Goal: Information Seeking & Learning: Learn about a topic

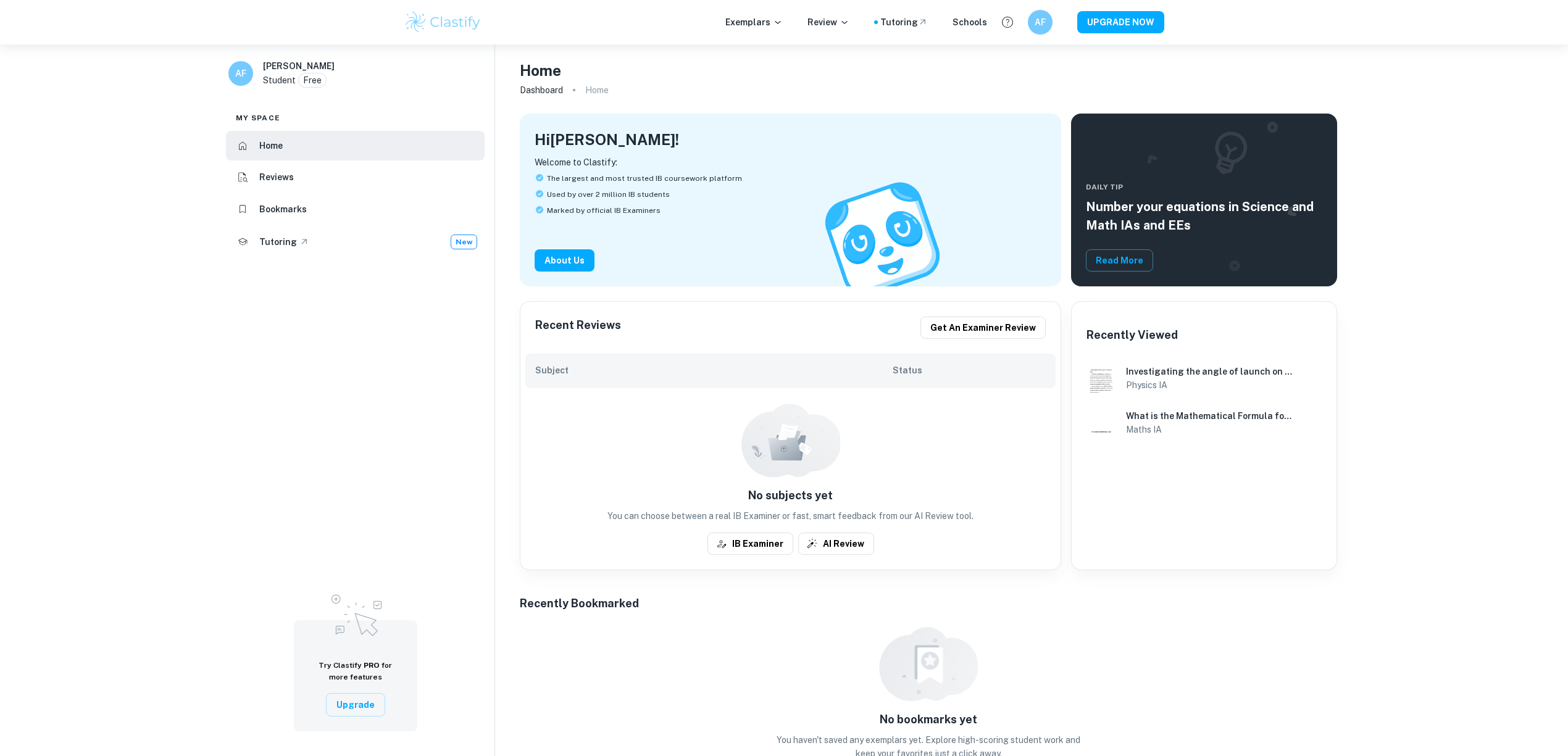
click at [408, 15] on img at bounding box center [442, 21] width 78 height 24
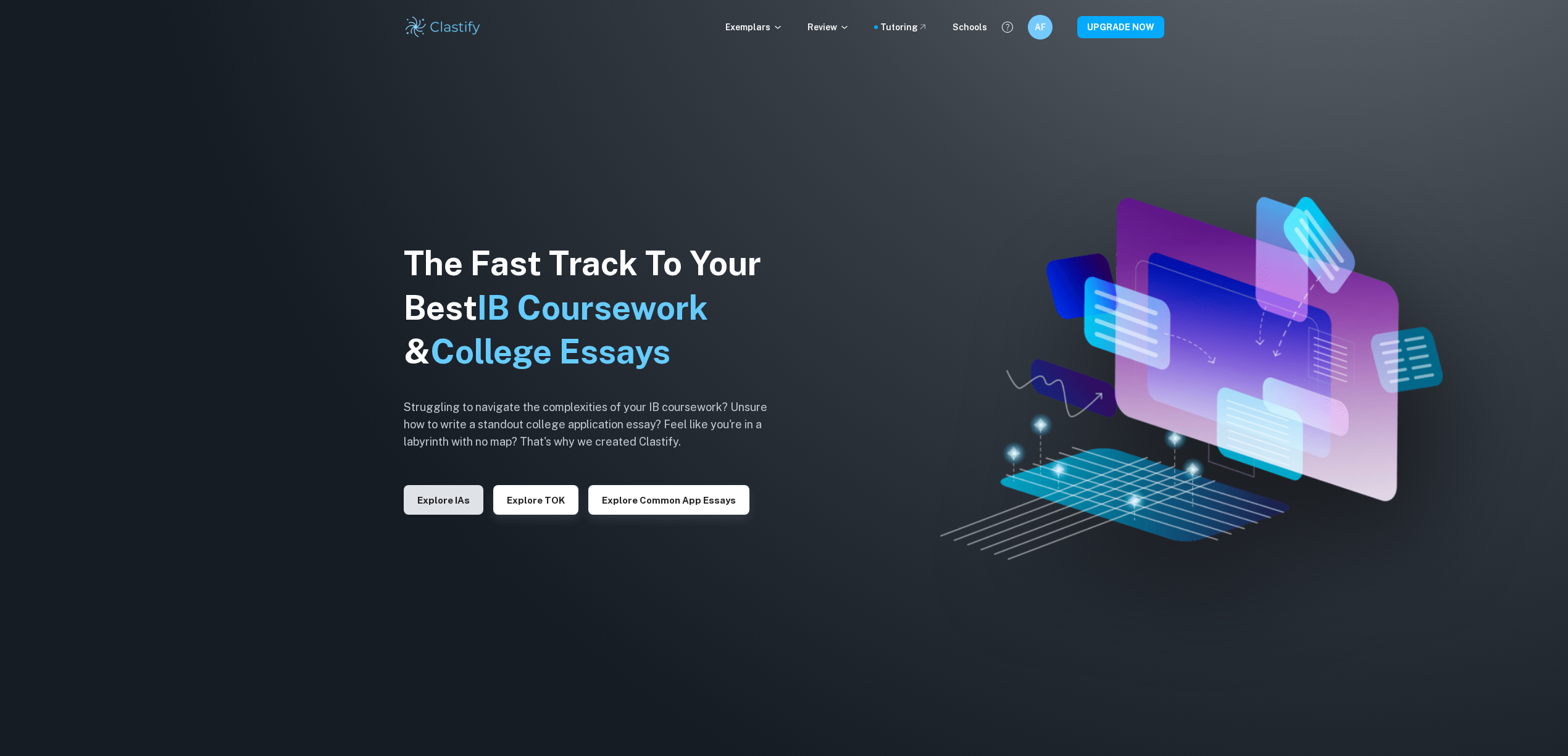
click at [435, 500] on button "Explore IAs" at bounding box center [443, 500] width 80 height 29
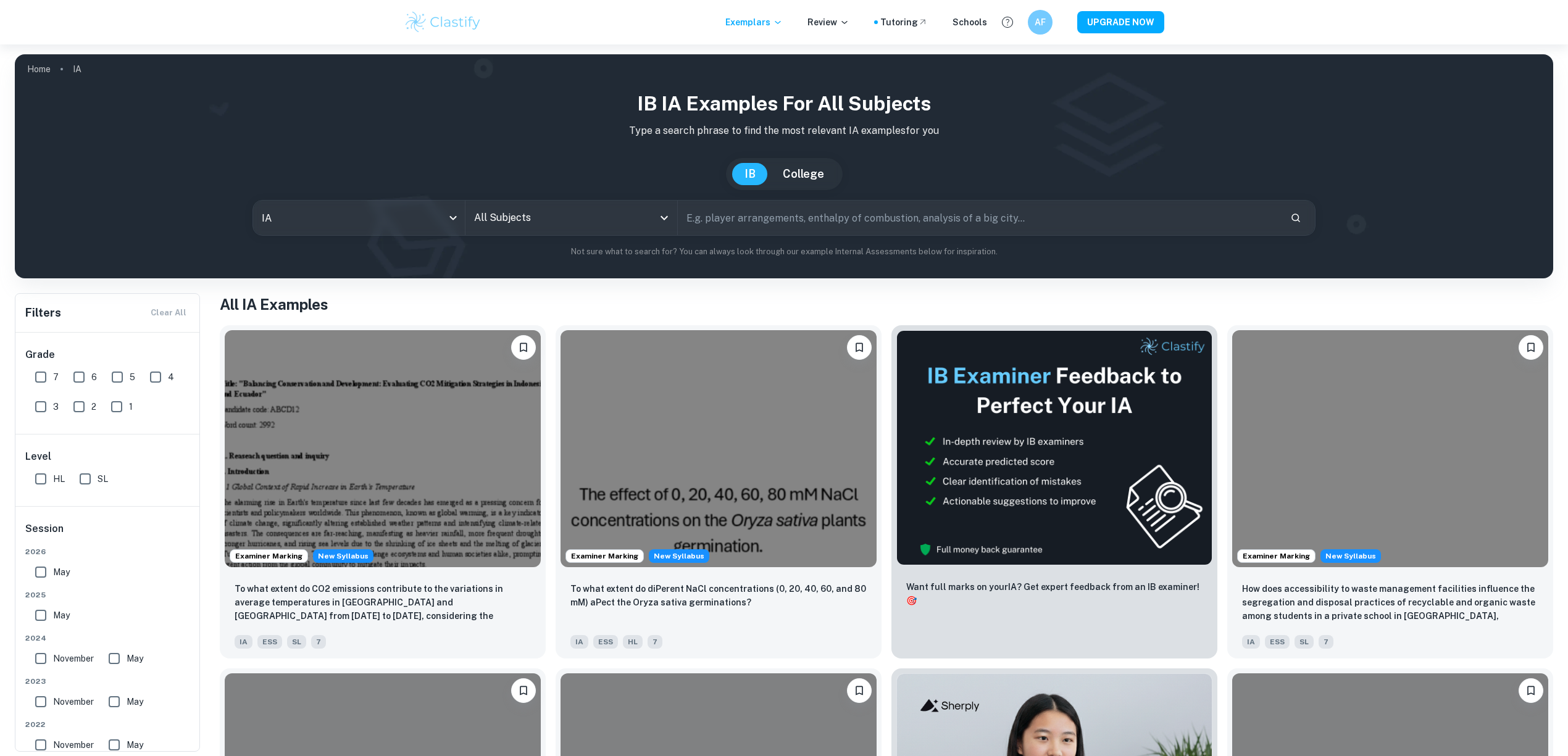
click at [551, 223] on input "All Subjects" at bounding box center [561, 218] width 182 height 23
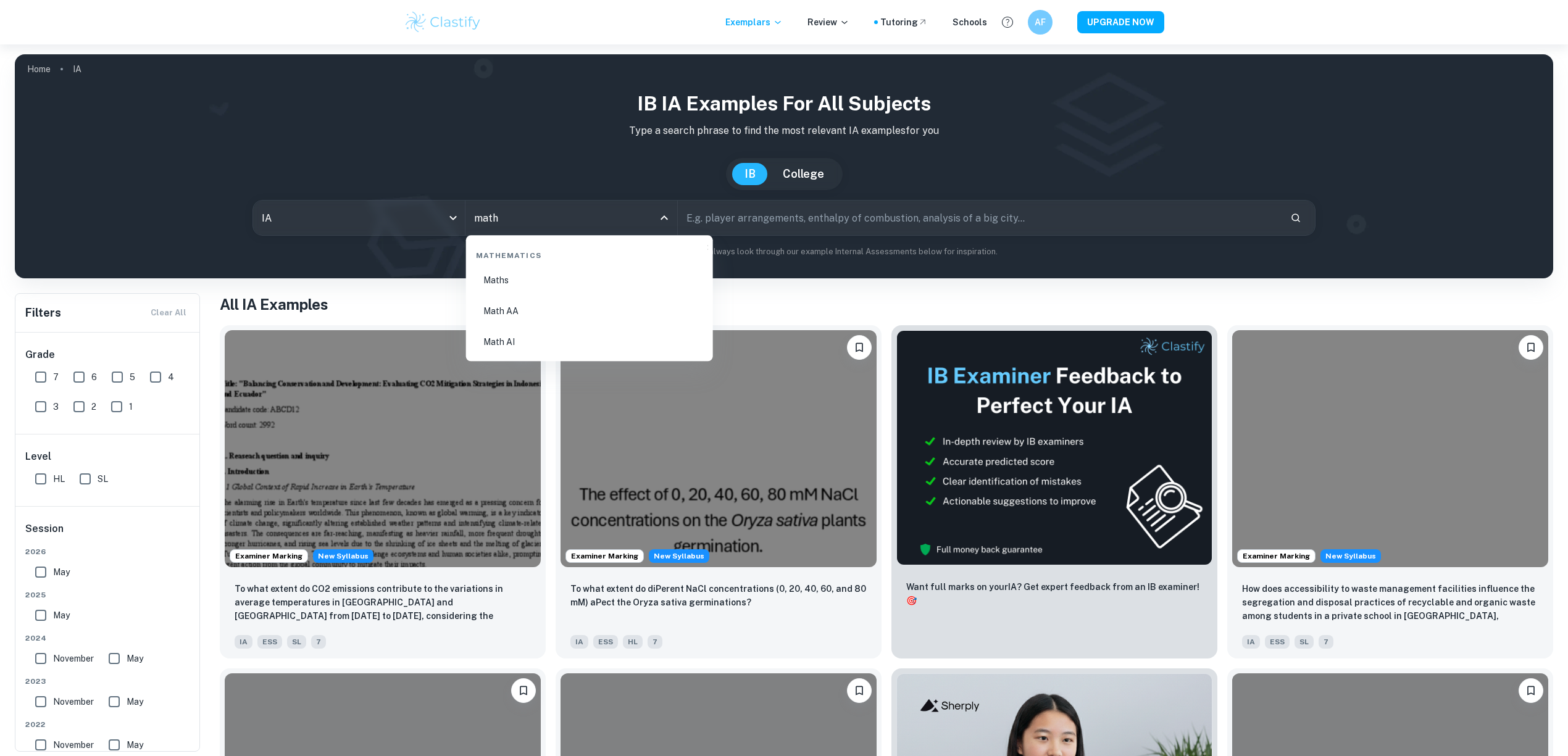
click at [547, 282] on li "Maths" at bounding box center [589, 280] width 237 height 28
type input "Maths"
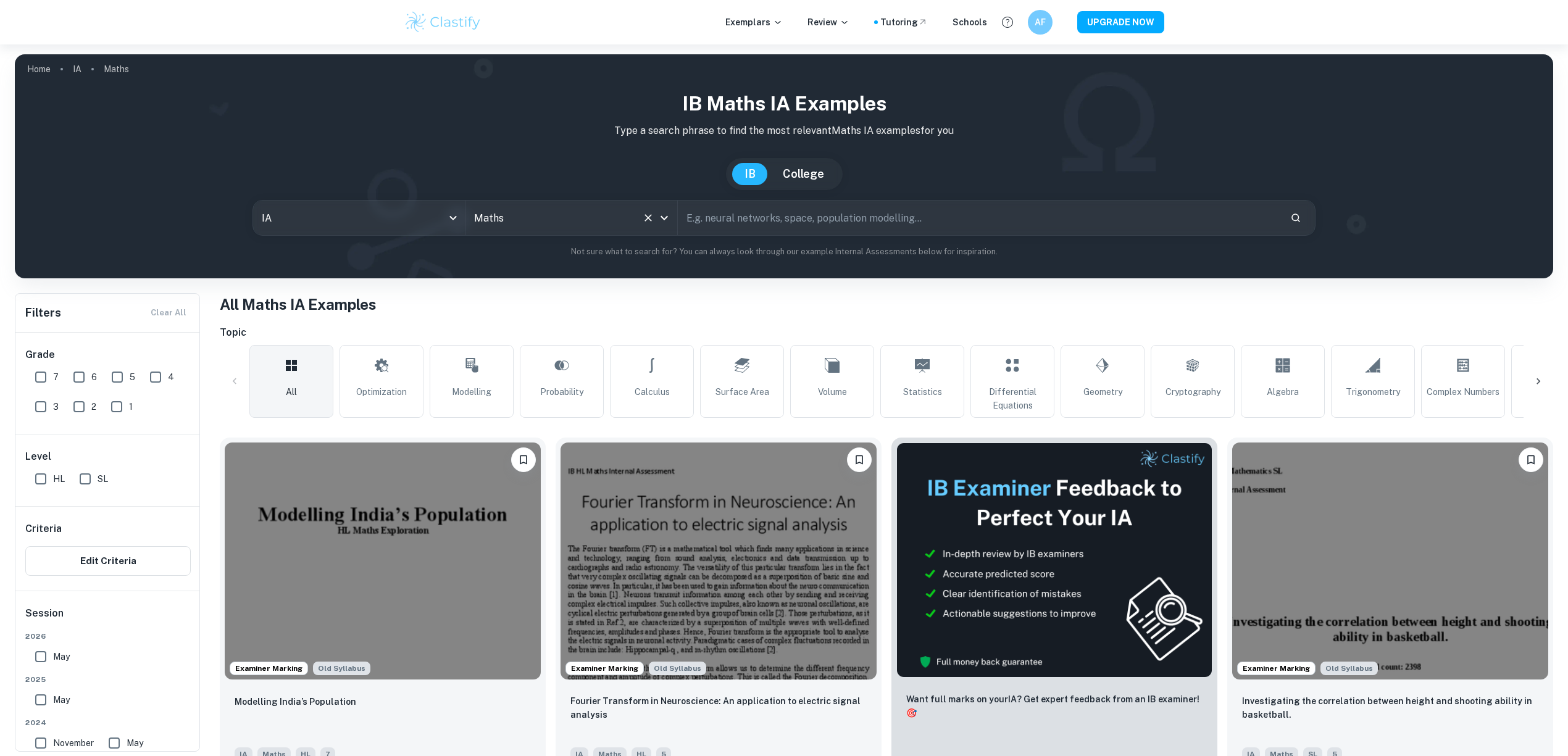
click at [659, 218] on icon "Open" at bounding box center [664, 217] width 15 height 15
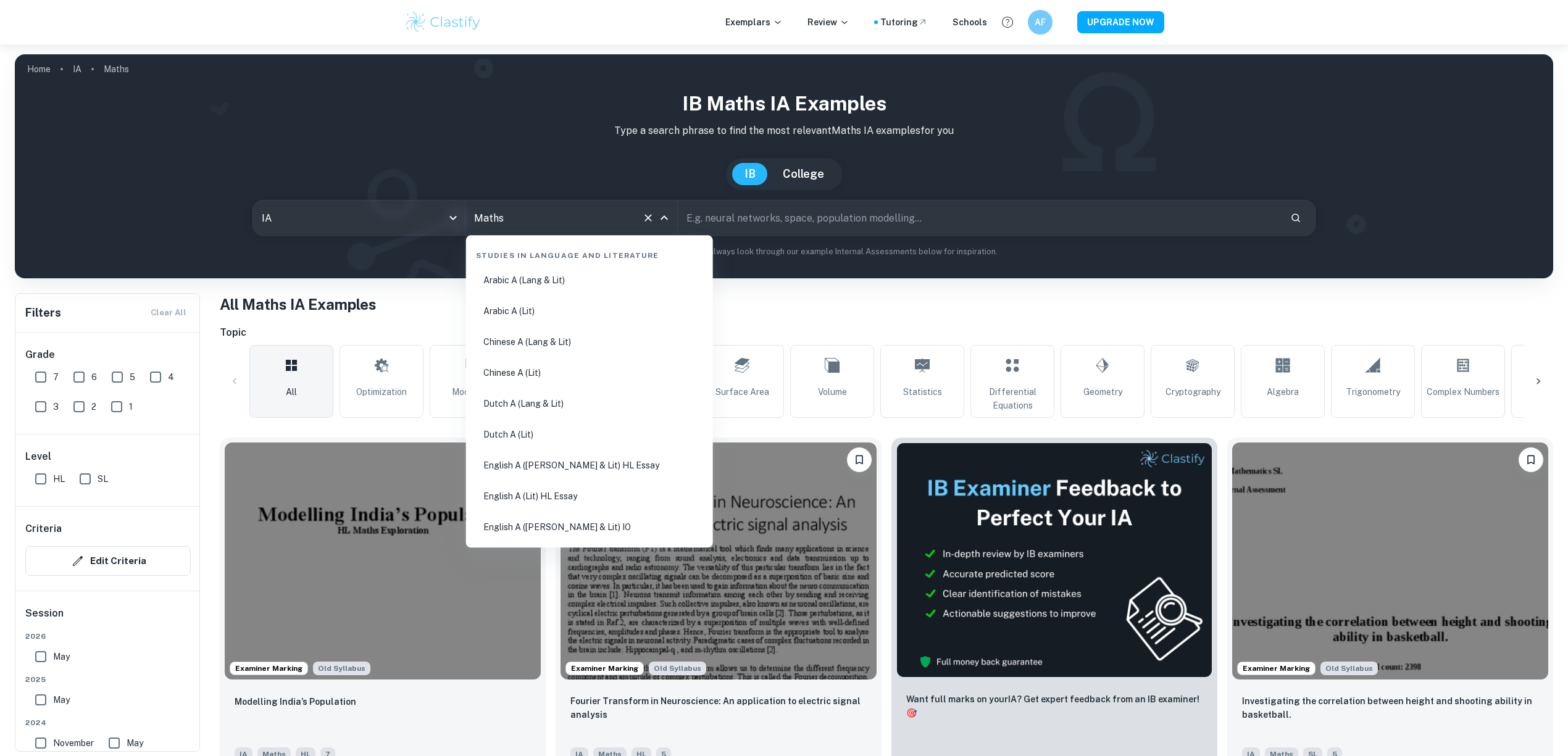
scroll to position [1882, 0]
click at [870, 295] on h1 "All Maths IA Examples" at bounding box center [886, 304] width 1333 height 22
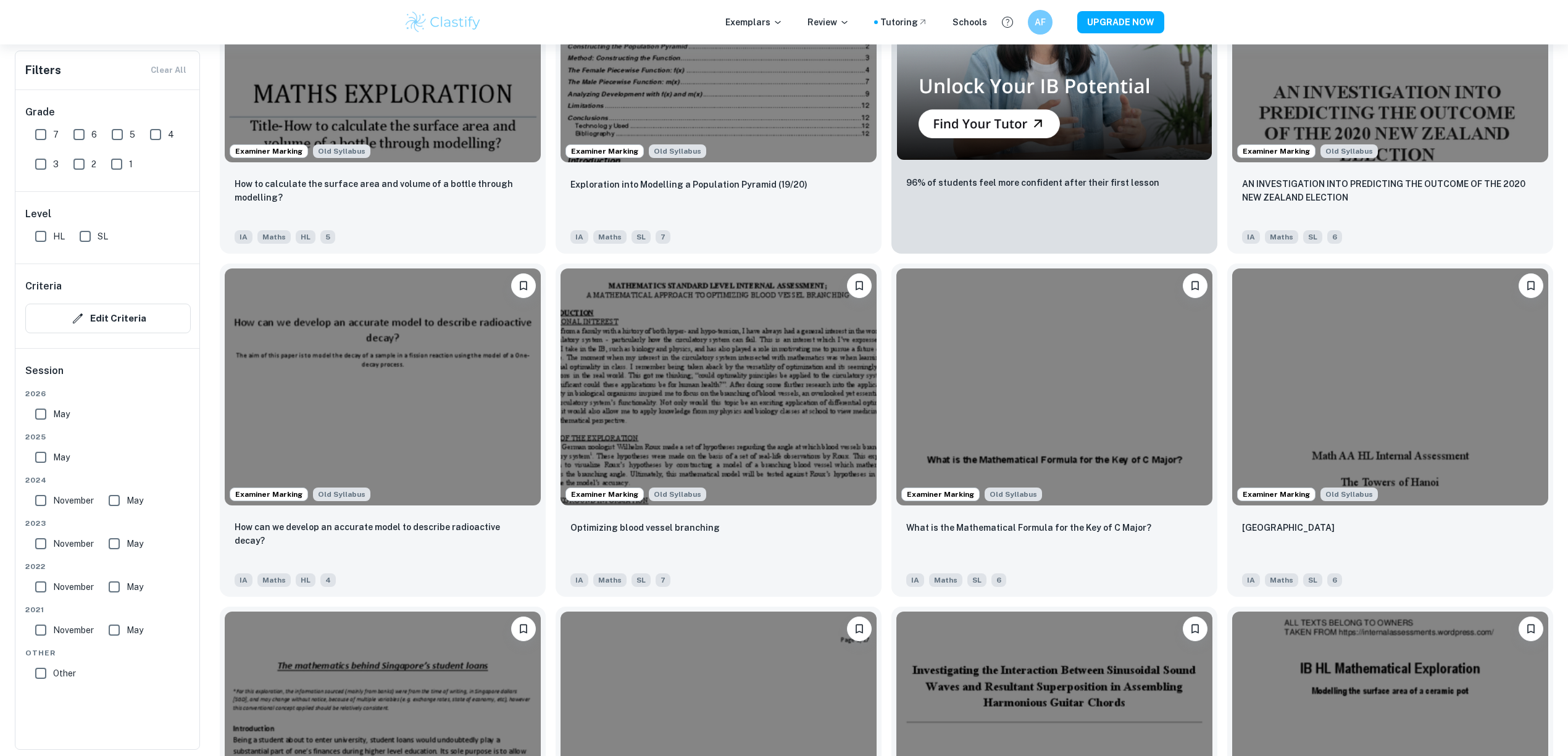
scroll to position [0, 0]
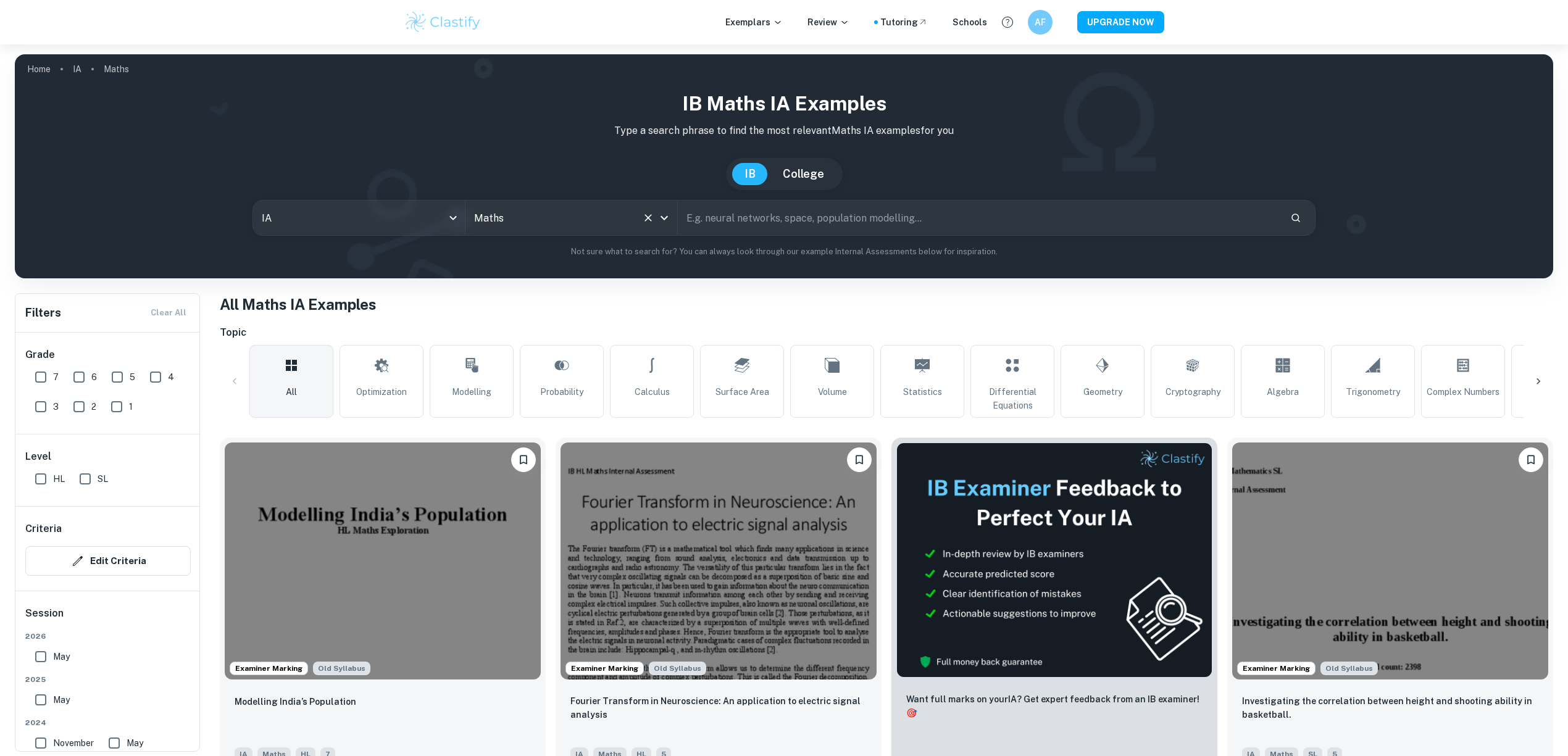
click at [669, 211] on icon "Open" at bounding box center [664, 217] width 15 height 15
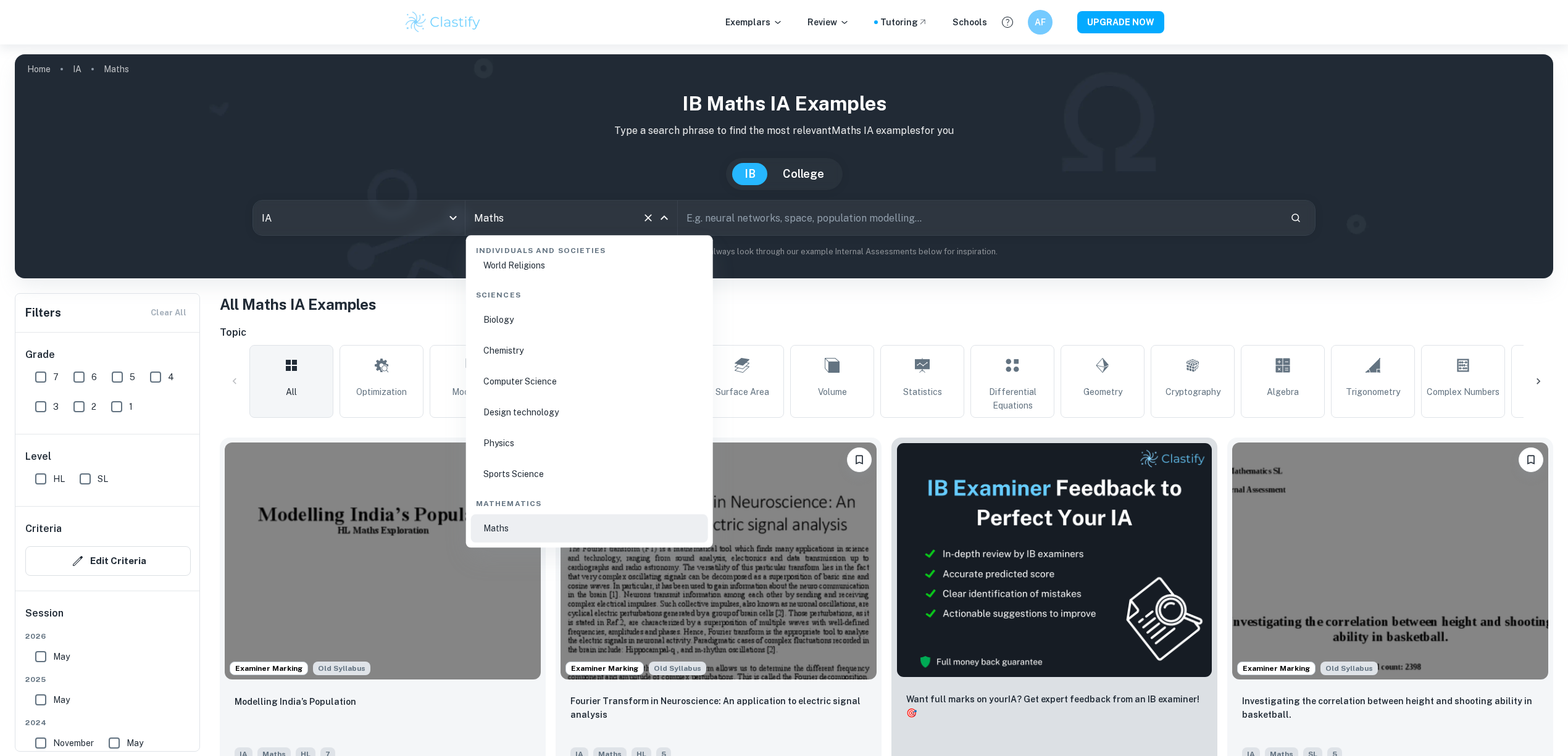
scroll to position [2074, 0]
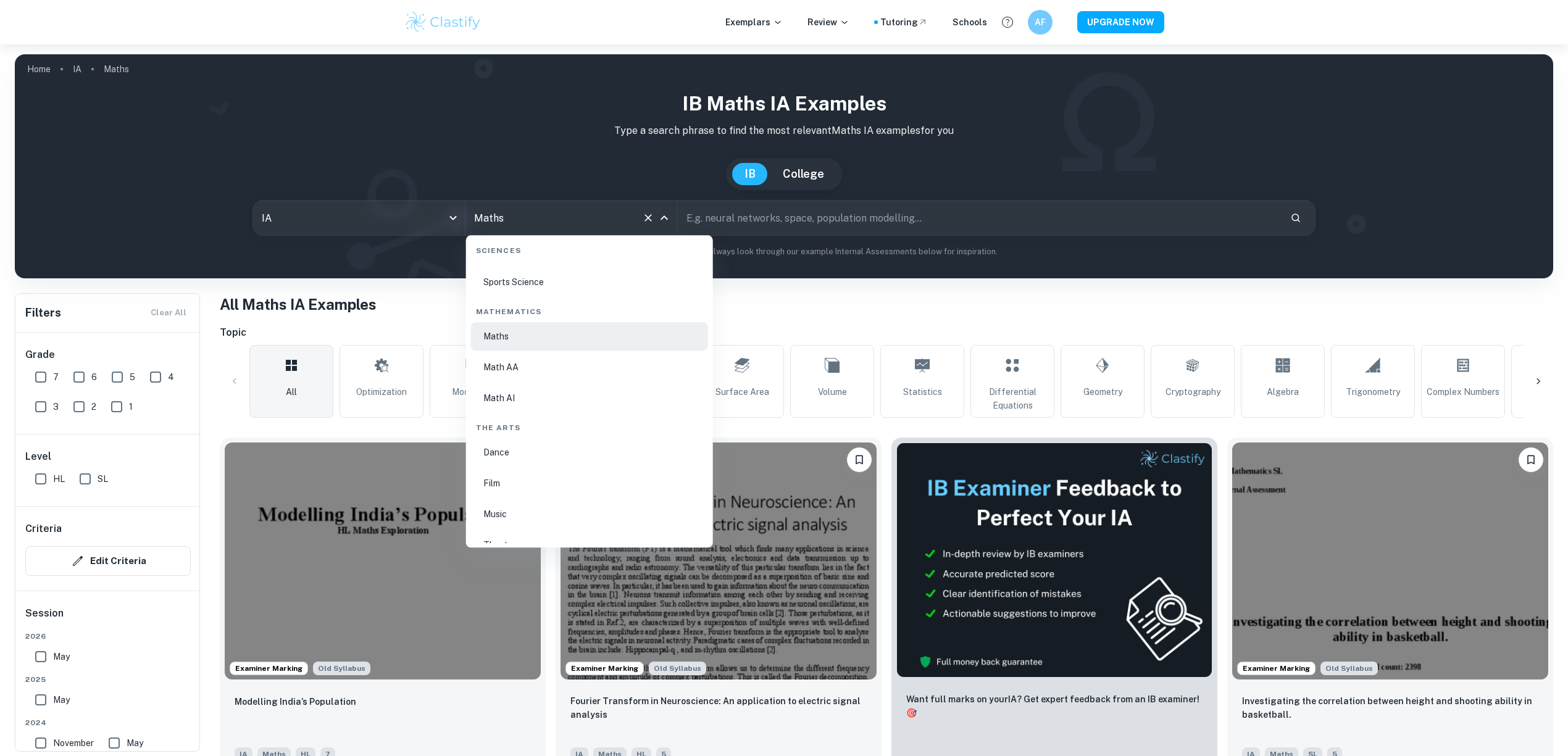
drag, startPoint x: 508, startPoint y: 371, endPoint x: 511, endPoint y: 397, distance: 26.2
click at [511, 397] on ul "Maths Math AA Math AI" at bounding box center [589, 367] width 237 height 90
click at [511, 397] on li "Math AI" at bounding box center [589, 397] width 237 height 28
type input "Math AI"
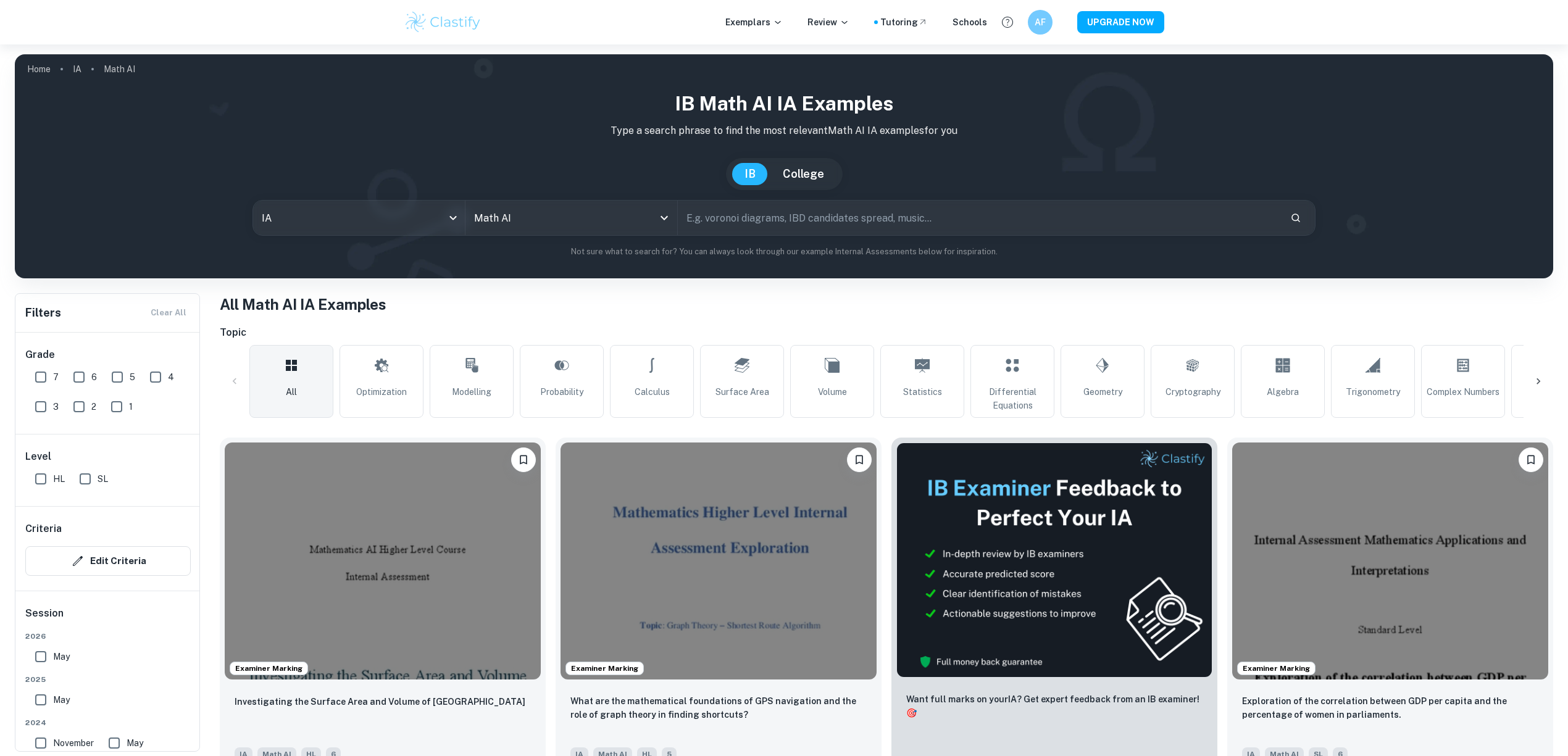
click at [889, 209] on input "text" at bounding box center [978, 217] width 602 height 34
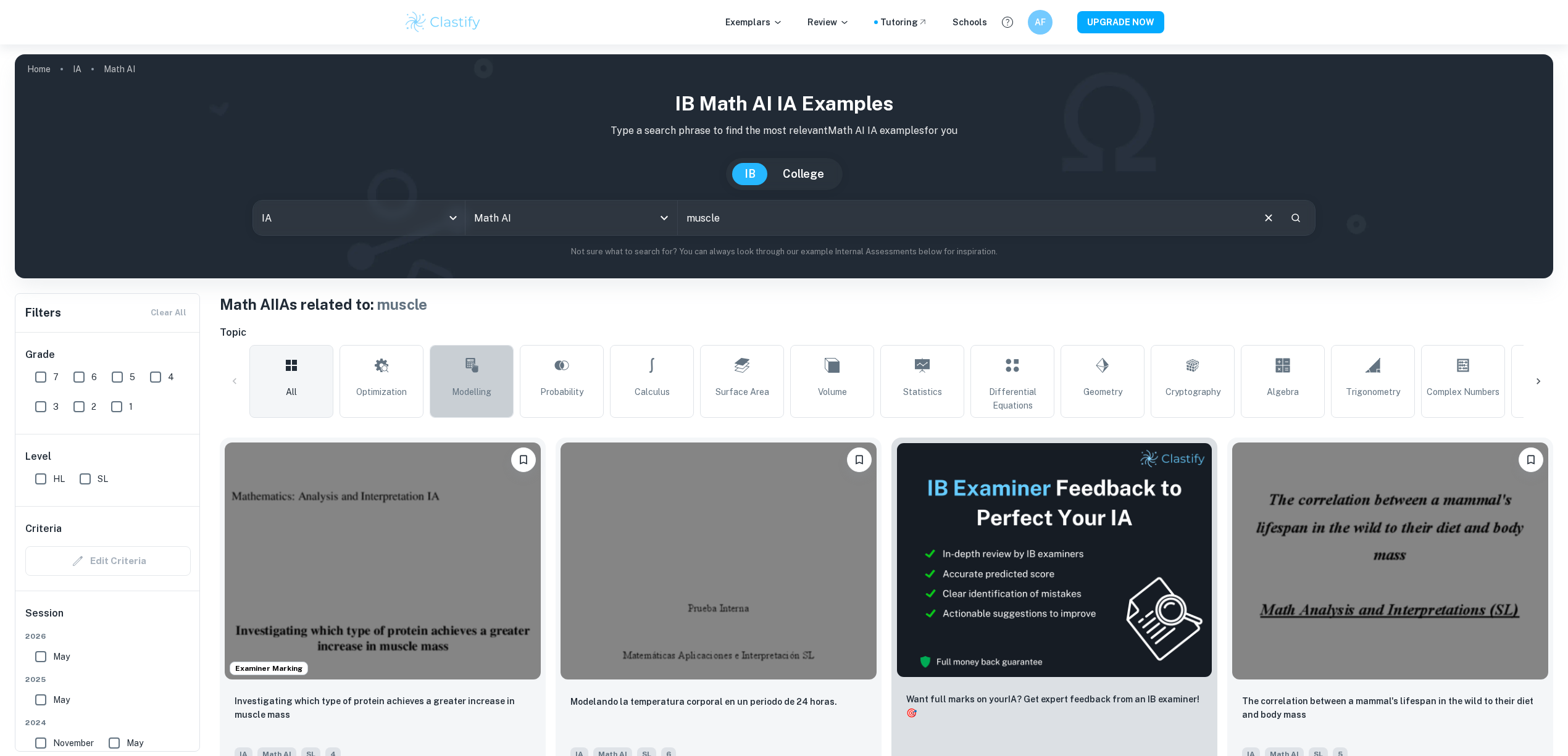
click at [492, 407] on link "Modelling" at bounding box center [472, 381] width 84 height 73
type input "Modelling"
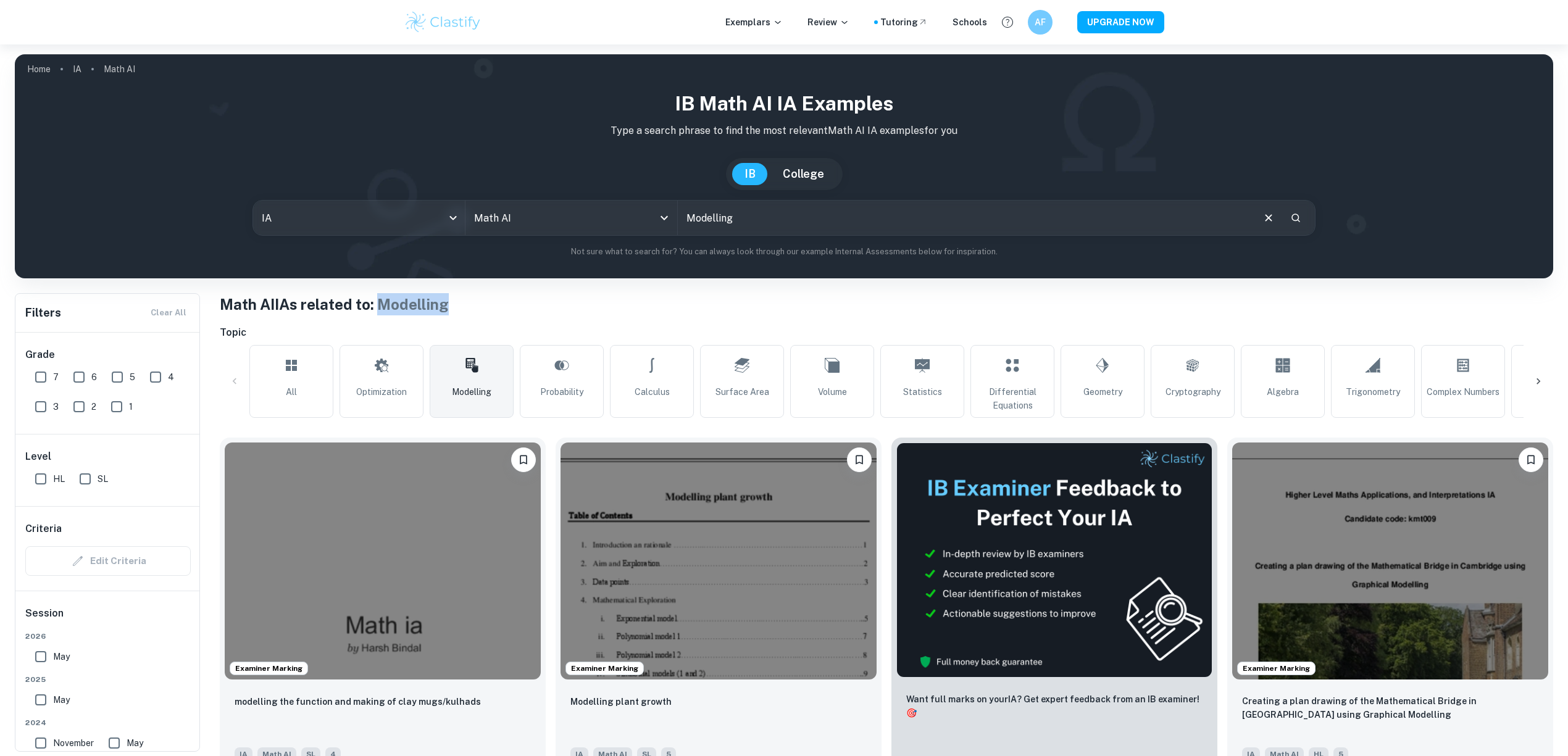
drag, startPoint x: 383, startPoint y: 304, endPoint x: 453, endPoint y: 304, distance: 70.0
click at [453, 304] on h1 "Math AI IAs related to: Modelling" at bounding box center [886, 304] width 1333 height 22
copy span "Modelling"
click at [811, 214] on input "Modelling" at bounding box center [964, 217] width 574 height 34
click at [101, 381] on div "6" at bounding box center [87, 374] width 38 height 29
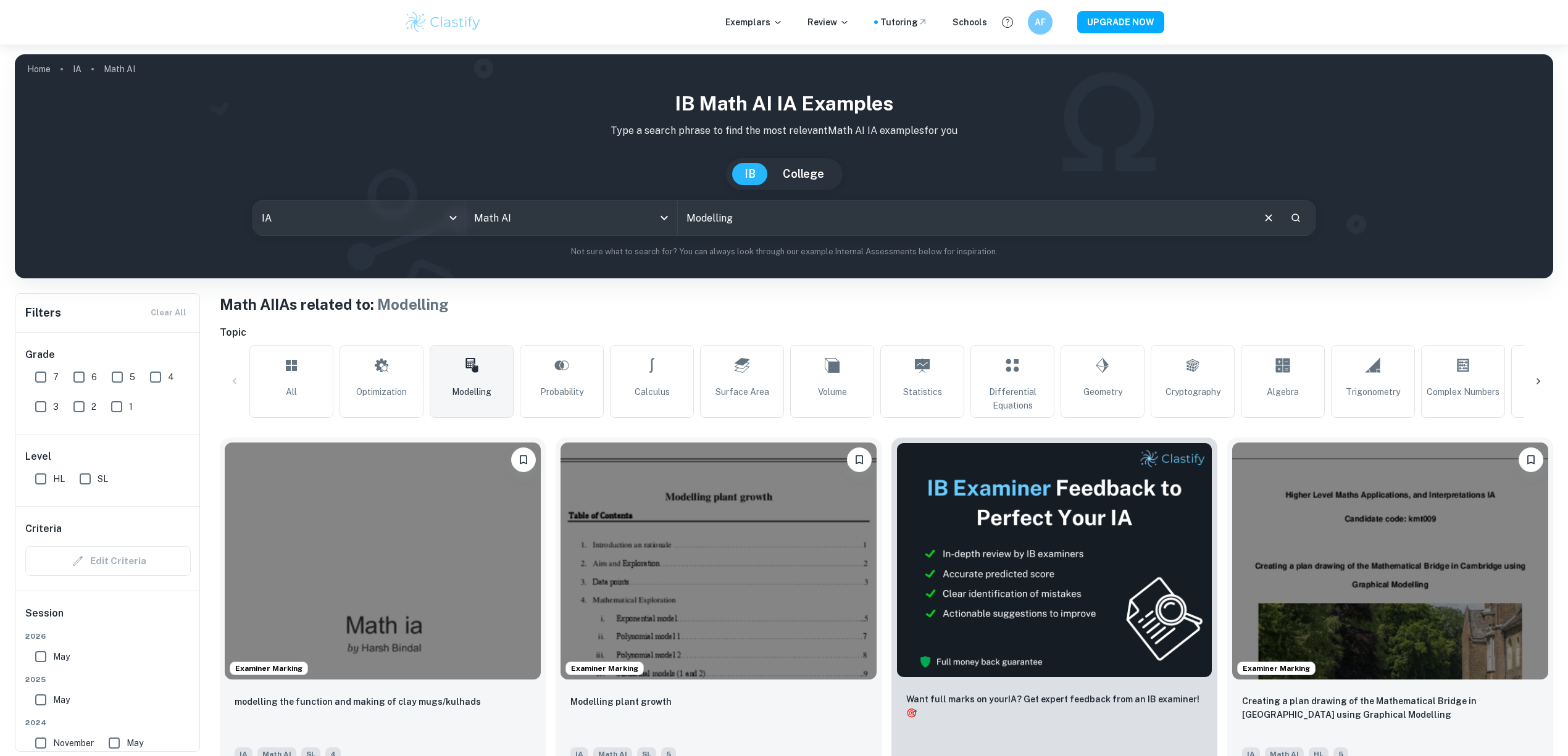
click at [120, 381] on input "5" at bounding box center [117, 376] width 24 height 24
checkbox input "true"
click at [94, 381] on div "6" at bounding box center [87, 374] width 38 height 29
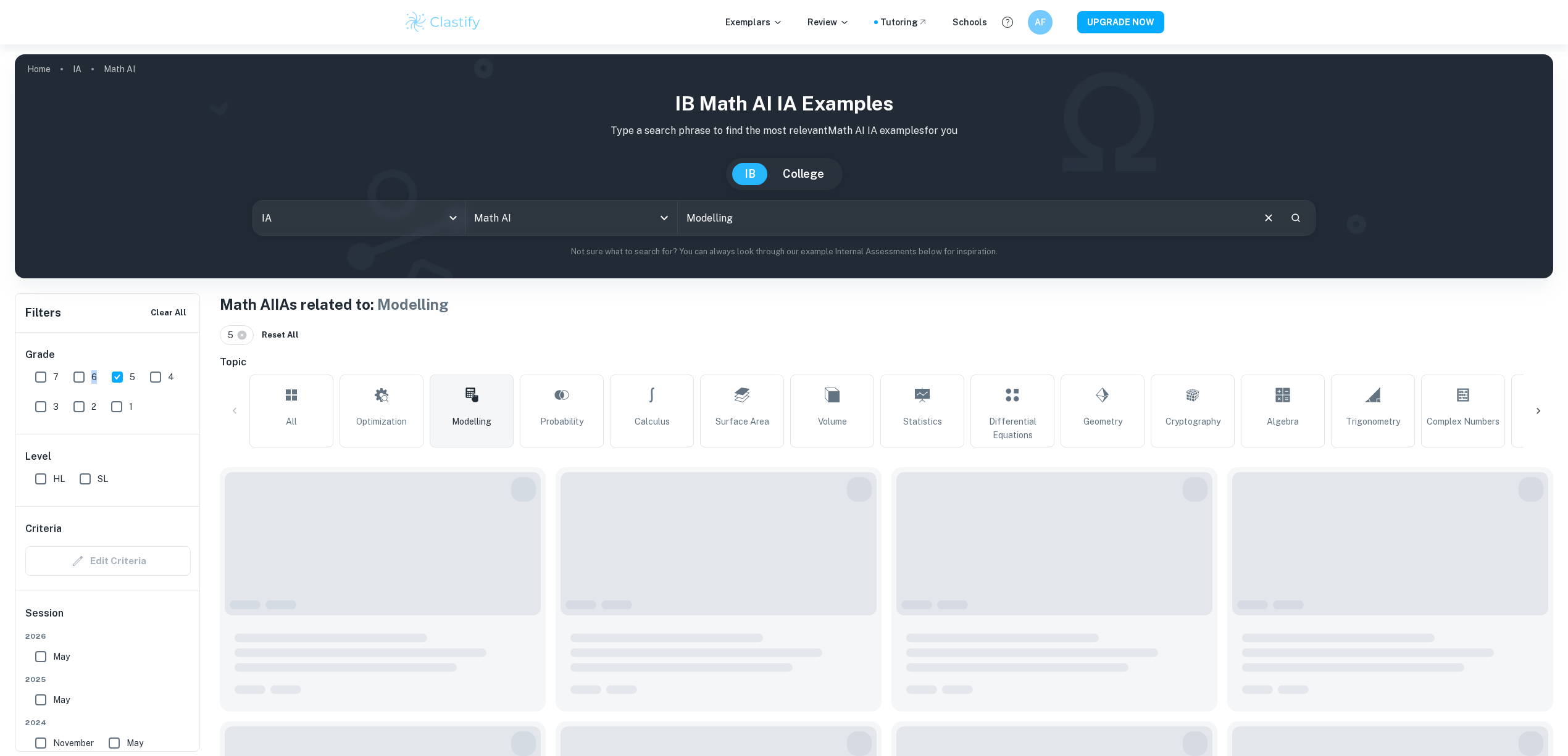
click at [67, 380] on input "6" at bounding box center [78, 376] width 24 height 24
checkbox input "true"
click at [43, 379] on input "7" at bounding box center [40, 376] width 24 height 24
checkbox input "true"
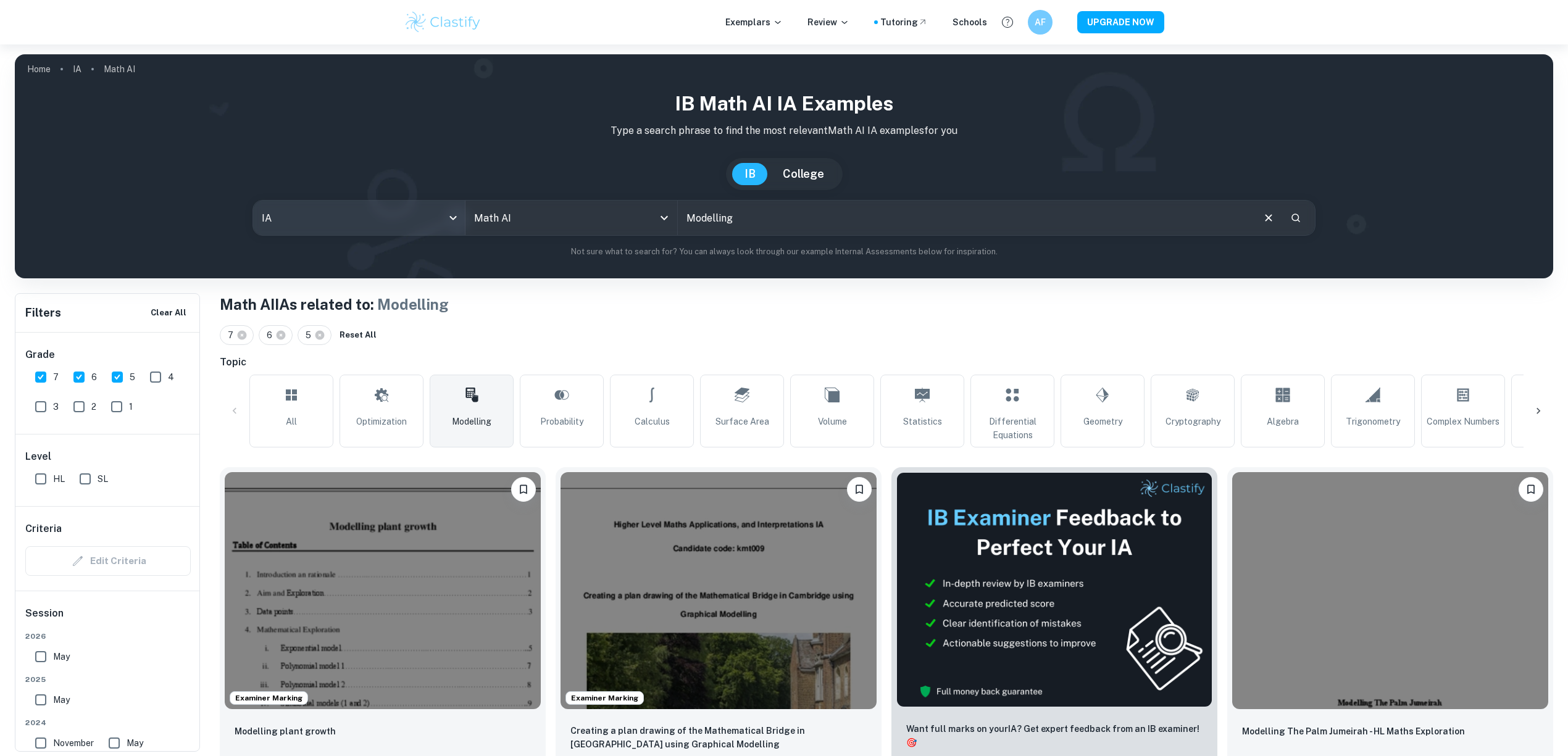
drag, startPoint x: 843, startPoint y: 213, endPoint x: 449, endPoint y: 209, distance: 394.0
click at [462, 209] on div "IA ia All Subjects Math AI All Subjects Modelling ​" at bounding box center [784, 217] width 1063 height 36
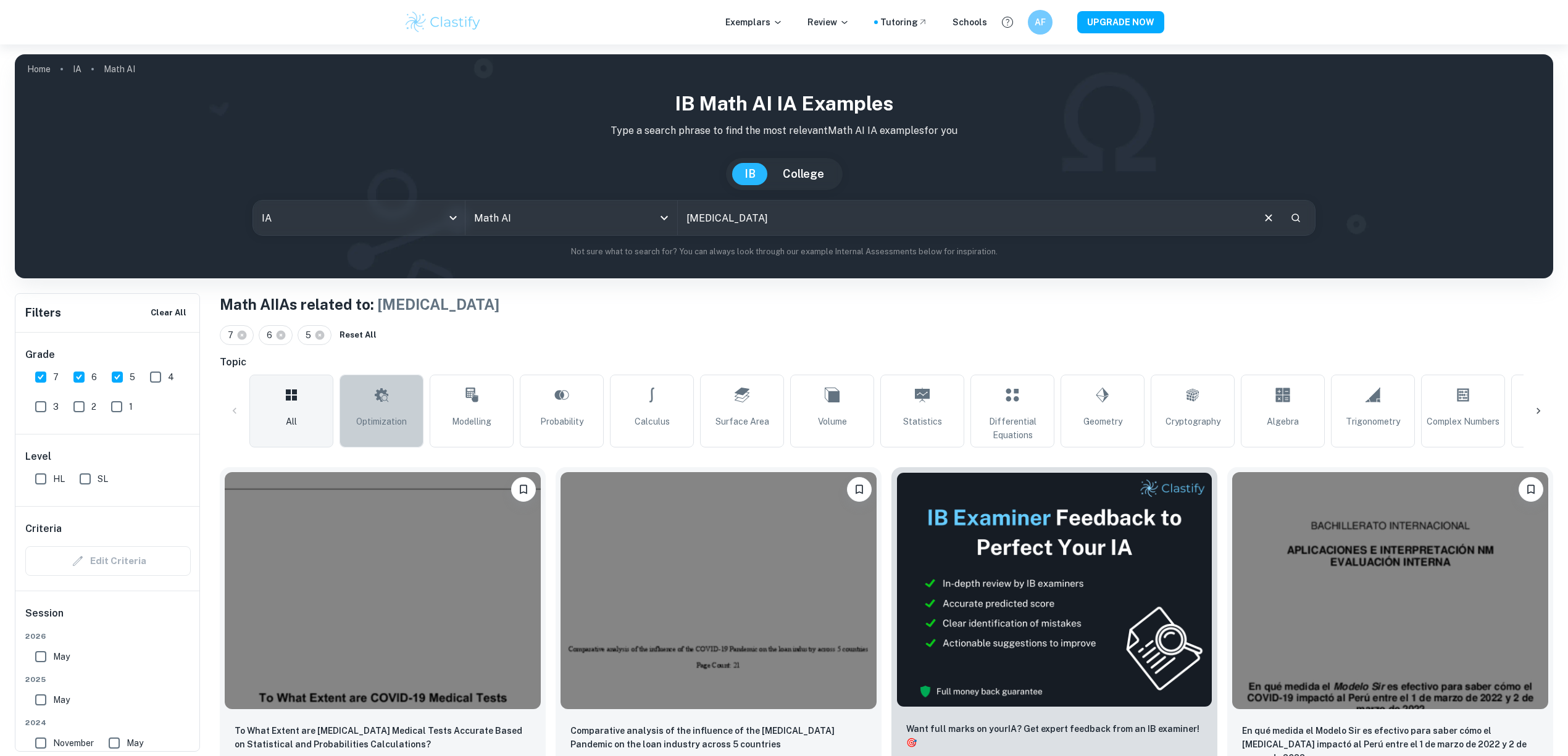
click at [415, 396] on link "Optimization" at bounding box center [381, 410] width 84 height 73
type input "Optimization"
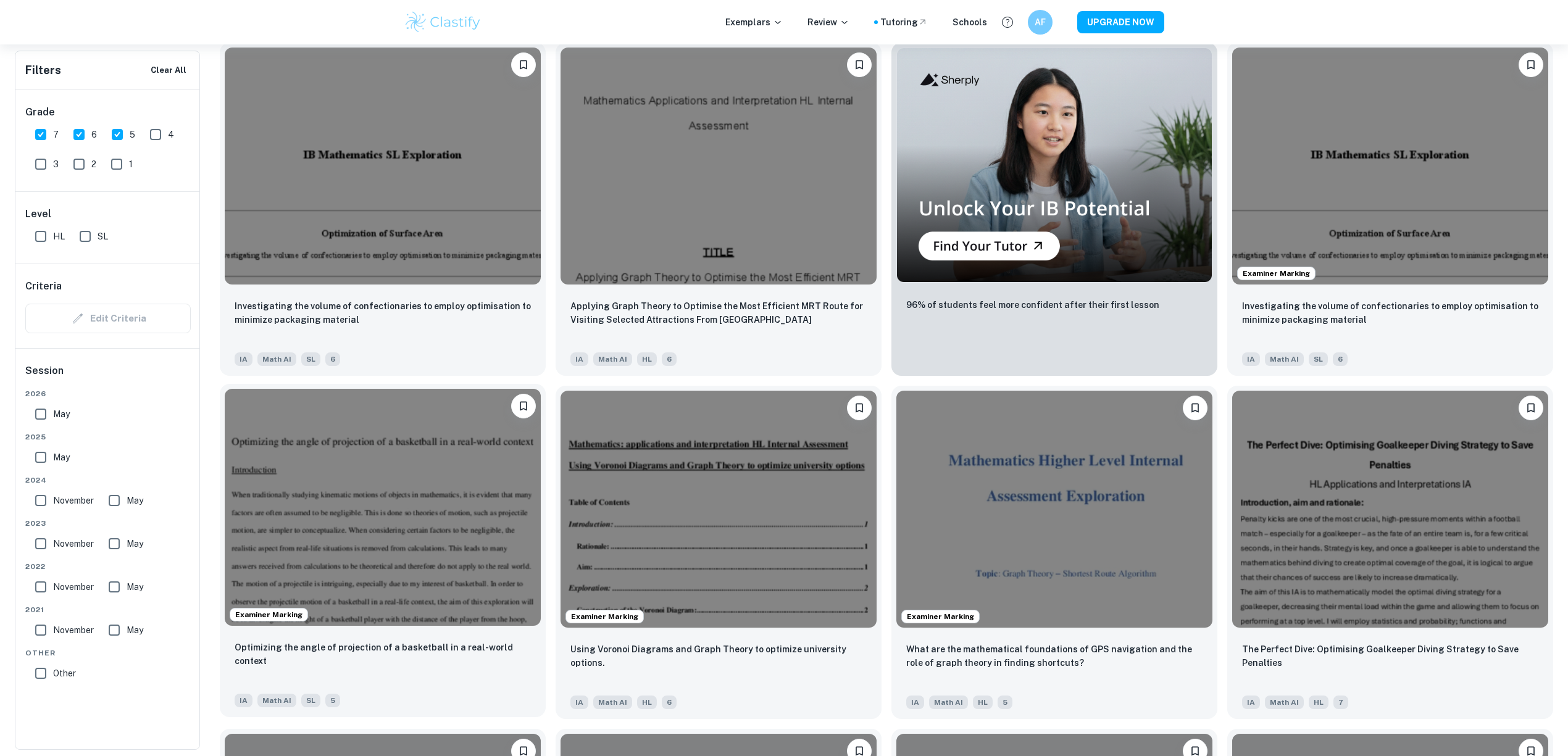
scroll to position [960, 0]
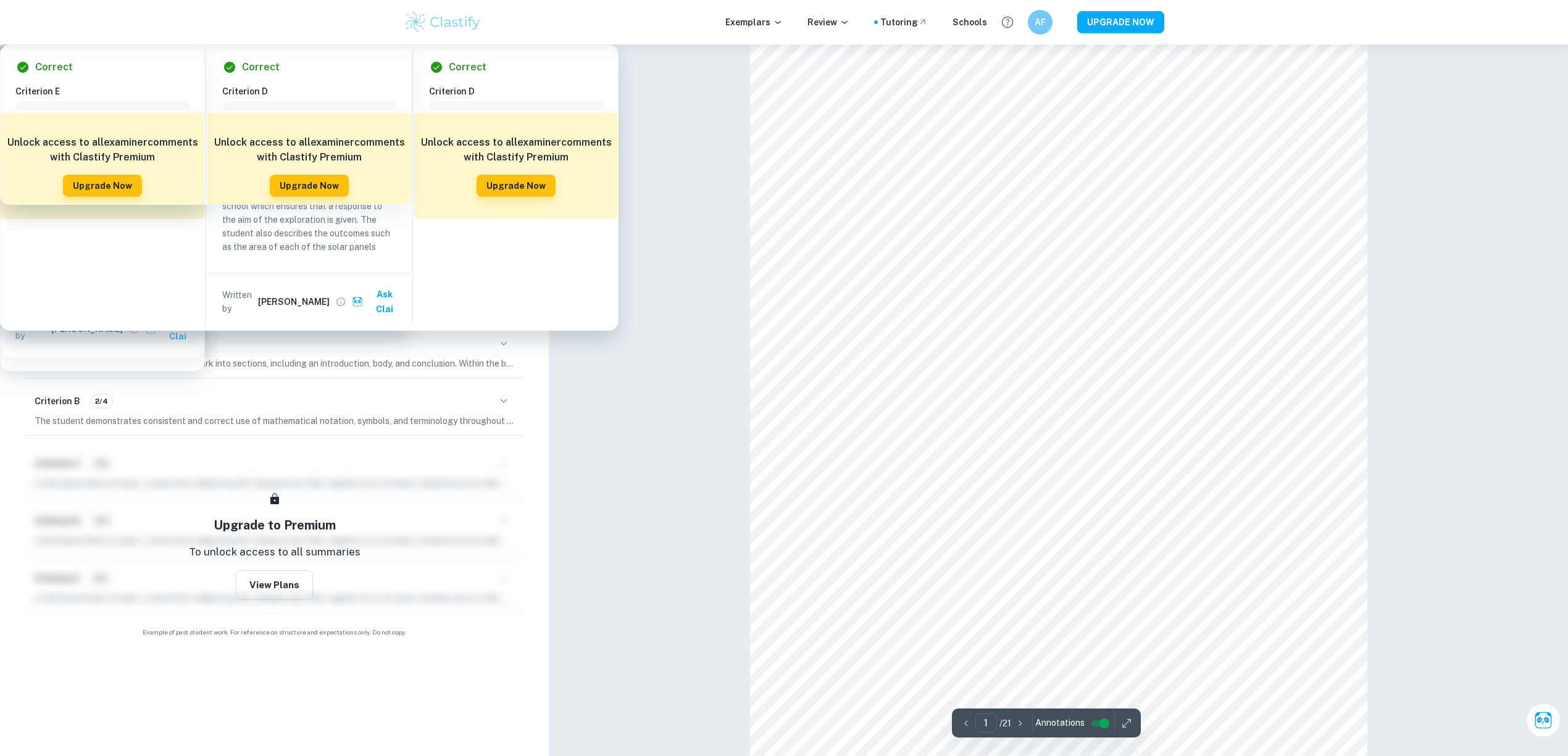
drag, startPoint x: 149, startPoint y: 193, endPoint x: 418, endPoint y: 194, distance: 269.0
click at [418, 194] on h6 "Determine the number of solar panels required to power my school on 100% solar …" at bounding box center [274, 194] width 519 height 15
drag, startPoint x: 428, startPoint y: 193, endPoint x: 107, endPoint y: 198, distance: 321.0
click at [107, 198] on h6 "Determine the number of solar panels required to power my school on 100% solar …" at bounding box center [274, 194] width 519 height 15
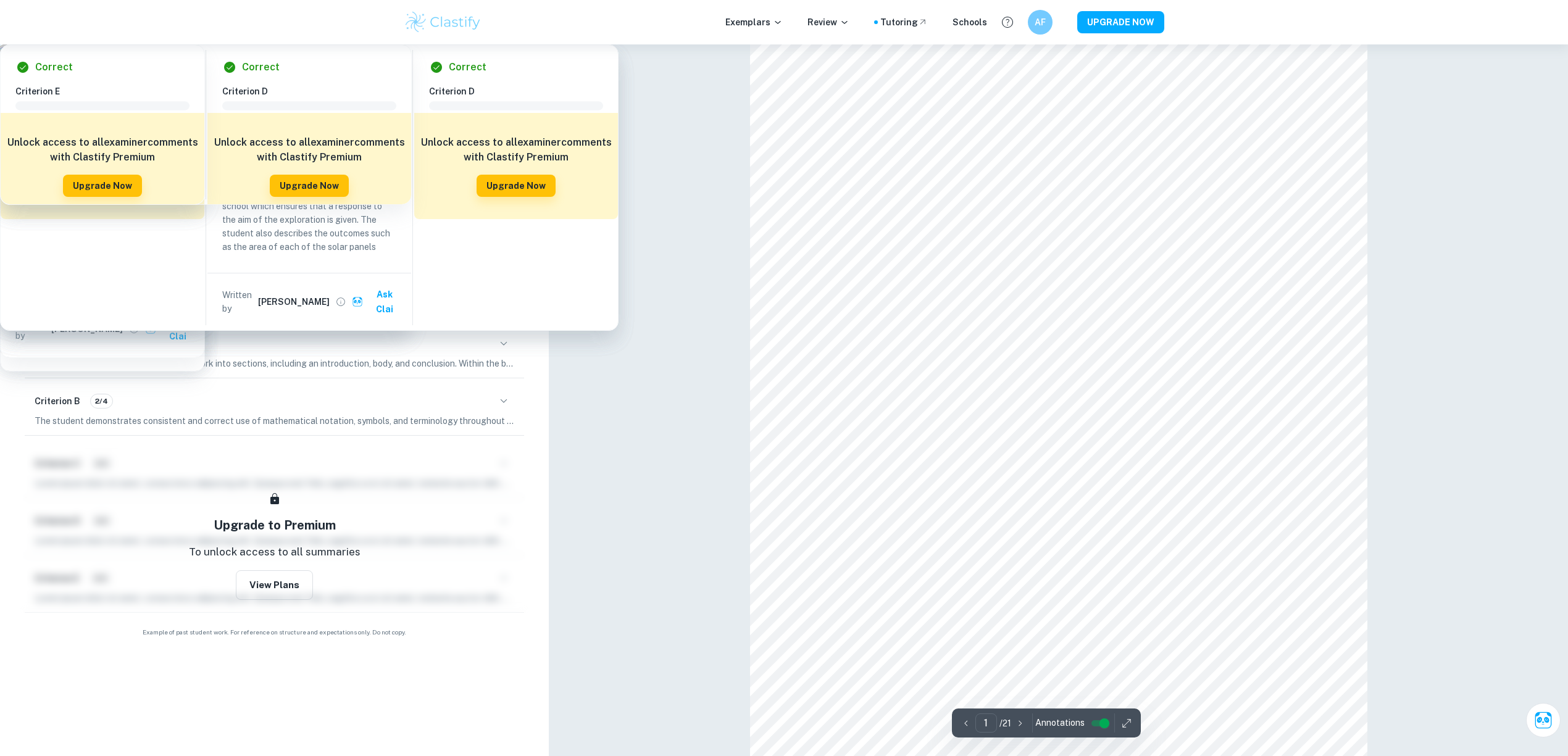
click at [131, 195] on h6 "Determine the number of solar panels required to power my school on 100% solar …" at bounding box center [274, 194] width 519 height 15
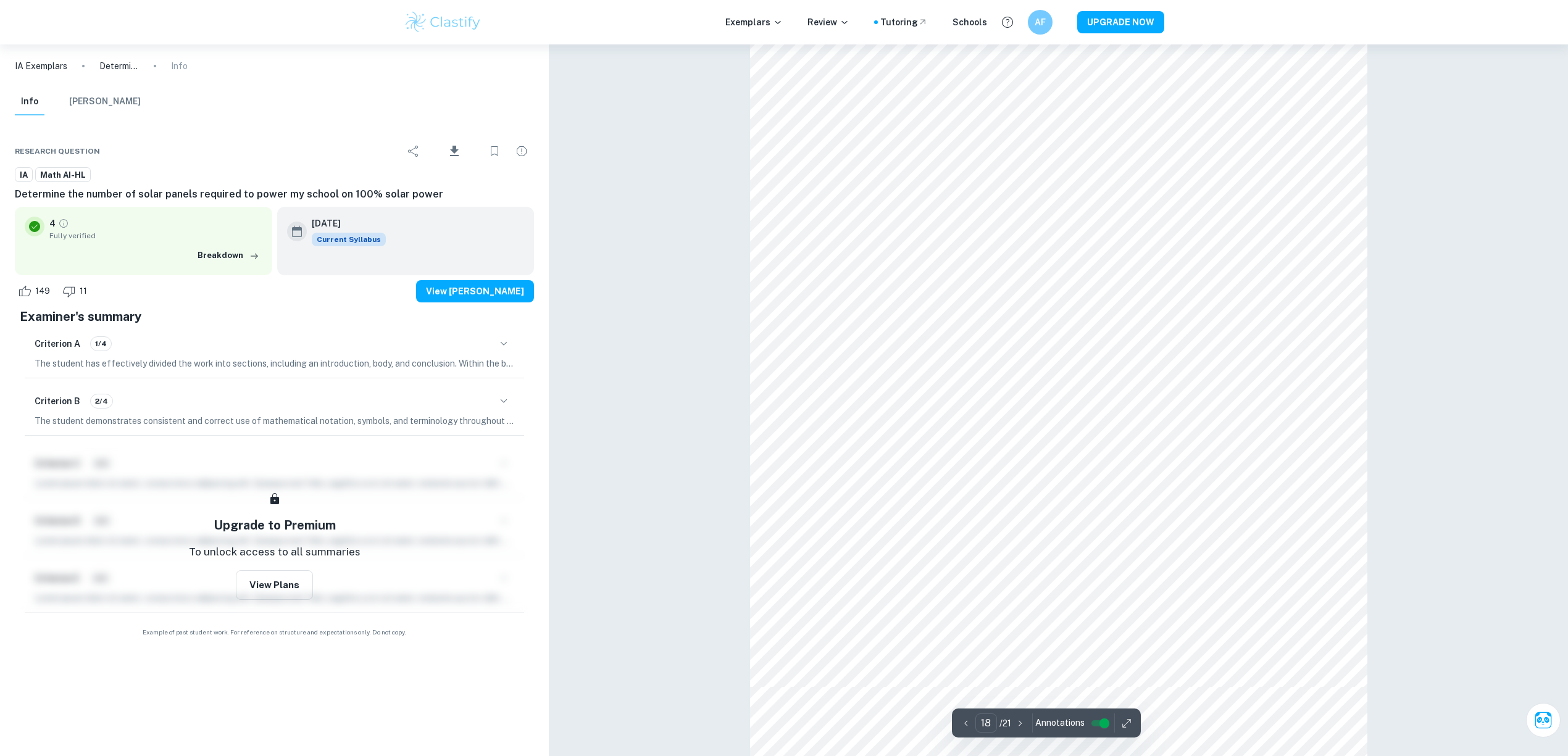
scroll to position [15549, 0]
type input "16"
